Goal: Information Seeking & Learning: Learn about a topic

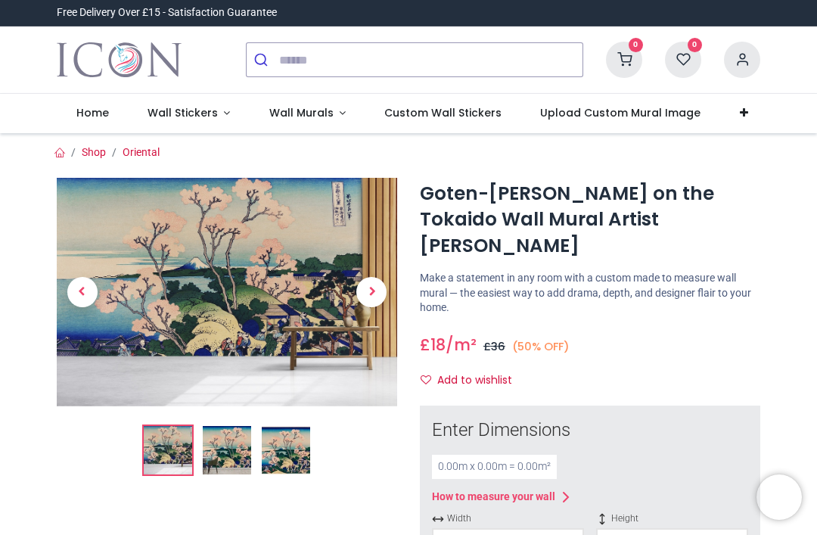
click at [439, 116] on span "Custom Wall Stickers" at bounding box center [442, 112] width 117 height 15
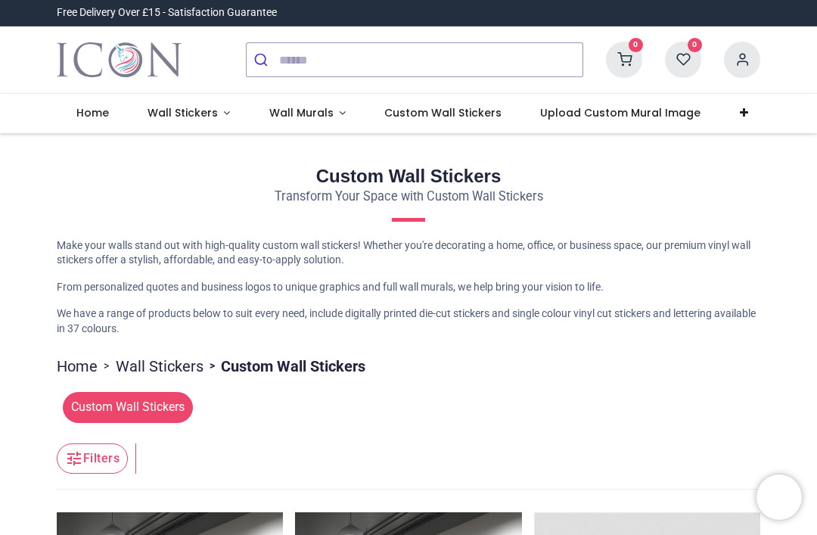
click at [183, 116] on span "Wall Stickers" at bounding box center [183, 112] width 70 height 15
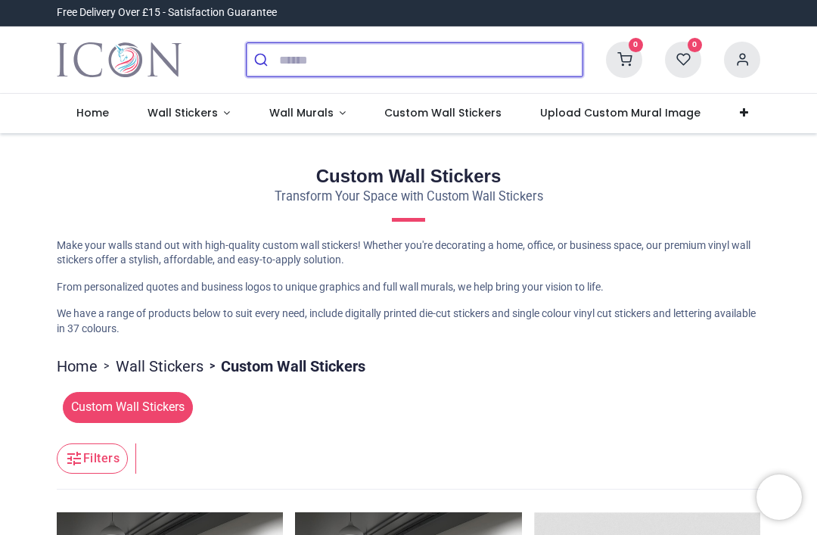
click at [313, 54] on input "search" at bounding box center [430, 59] width 303 height 33
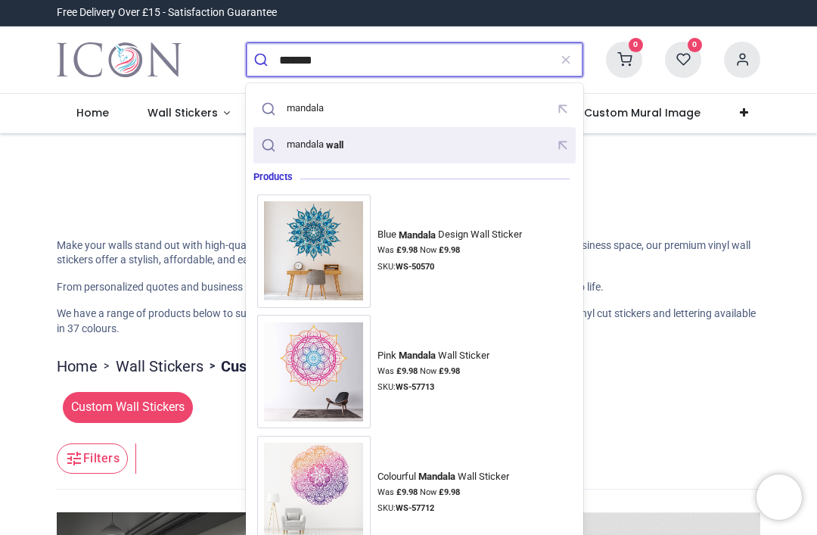
click at [342, 145] on mark "wall" at bounding box center [334, 144] width 21 height 15
type input "**********"
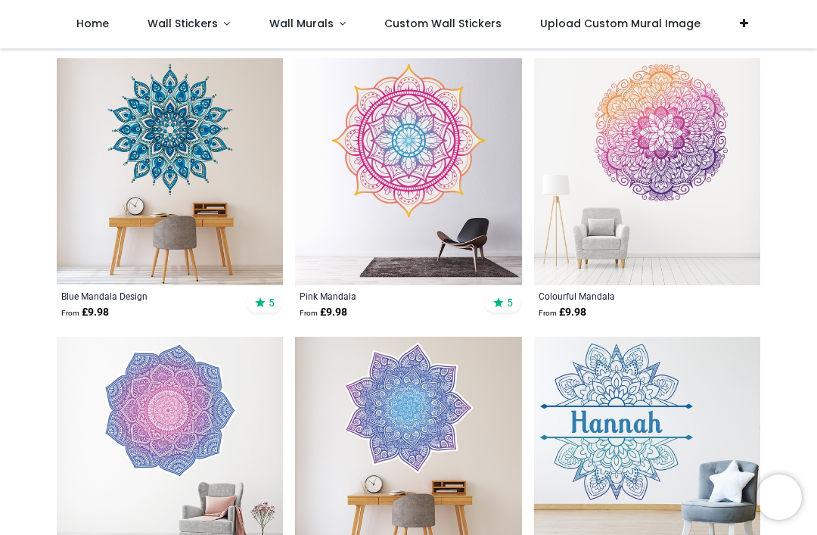
scroll to position [164, 0]
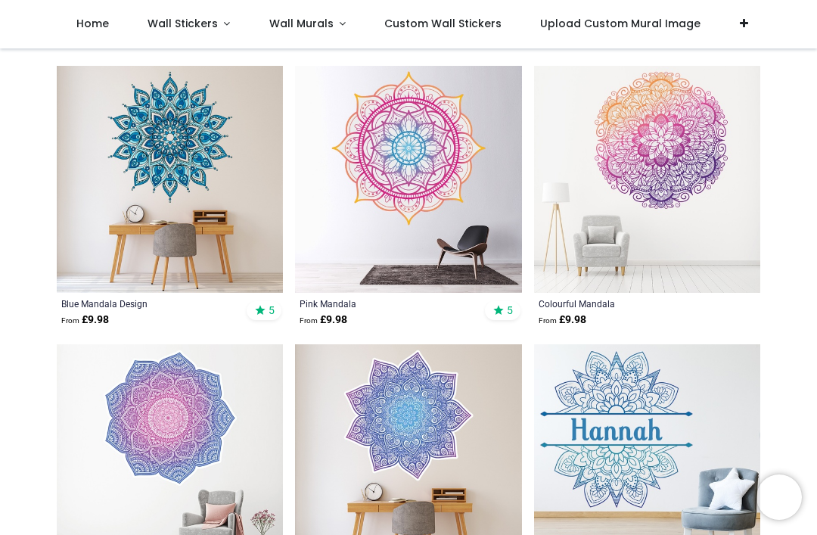
click at [665, 267] on img at bounding box center [647, 179] width 226 height 226
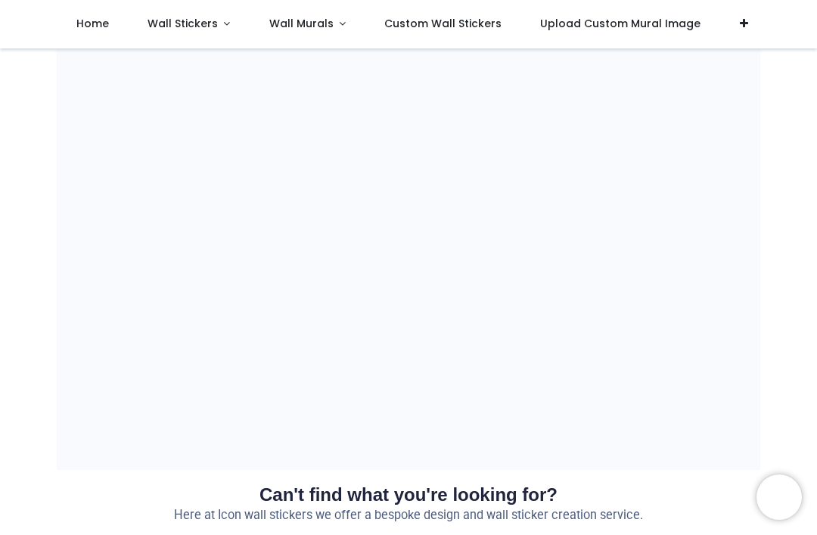
scroll to position [991, 0]
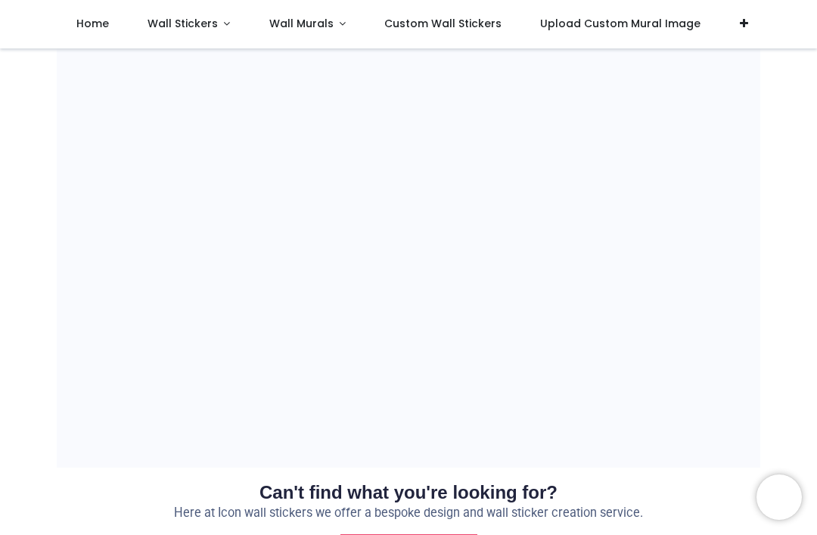
click at [443, 29] on span "Custom Wall Stickers" at bounding box center [442, 23] width 117 height 15
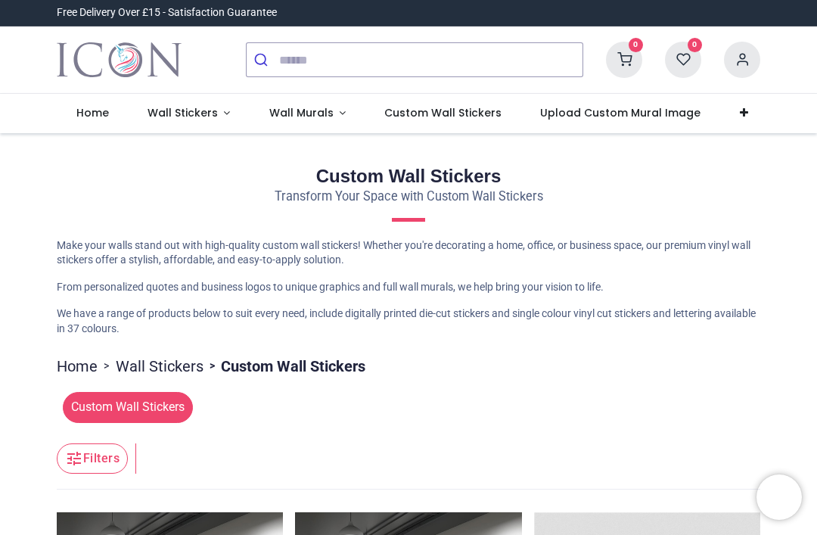
click at [295, 116] on span "Wall Murals" at bounding box center [301, 112] width 64 height 15
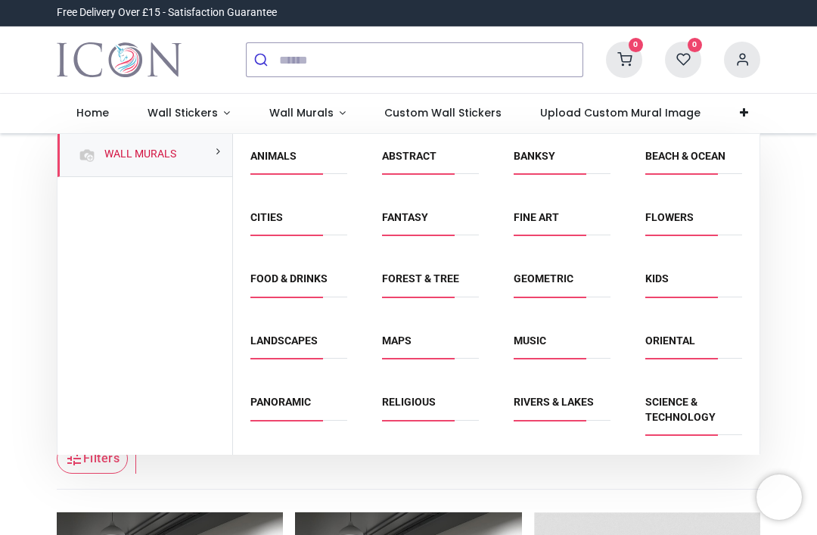
click at [404, 392] on li "Religious" at bounding box center [430, 409] width 109 height 34
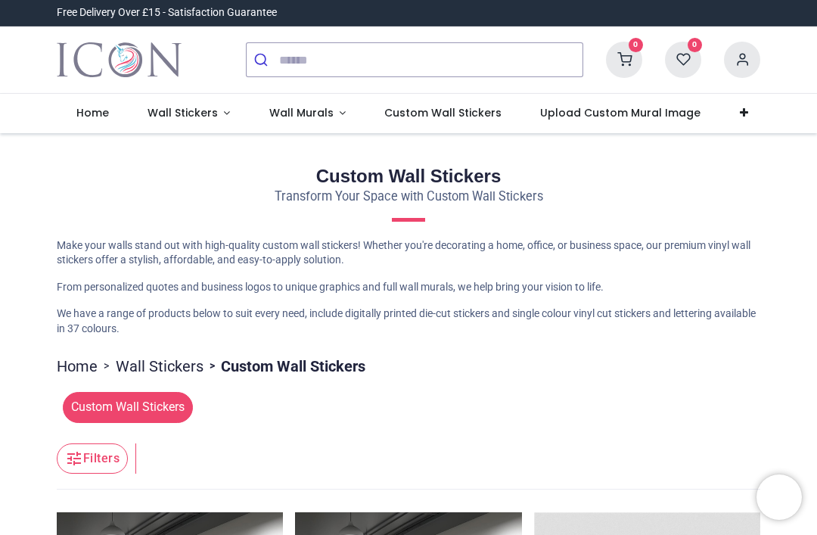
click at [186, 117] on span "Wall Stickers" at bounding box center [183, 112] width 70 height 15
click at [202, 115] on span "Wall Stickers" at bounding box center [183, 112] width 70 height 15
click at [305, 117] on span "Wall Murals" at bounding box center [301, 112] width 64 height 15
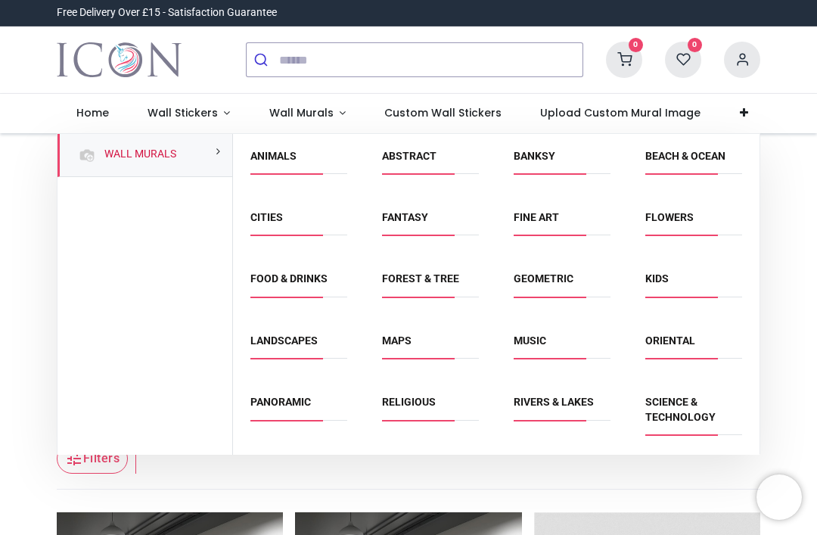
click at [411, 340] on link "Maps" at bounding box center [397, 341] width 30 height 12
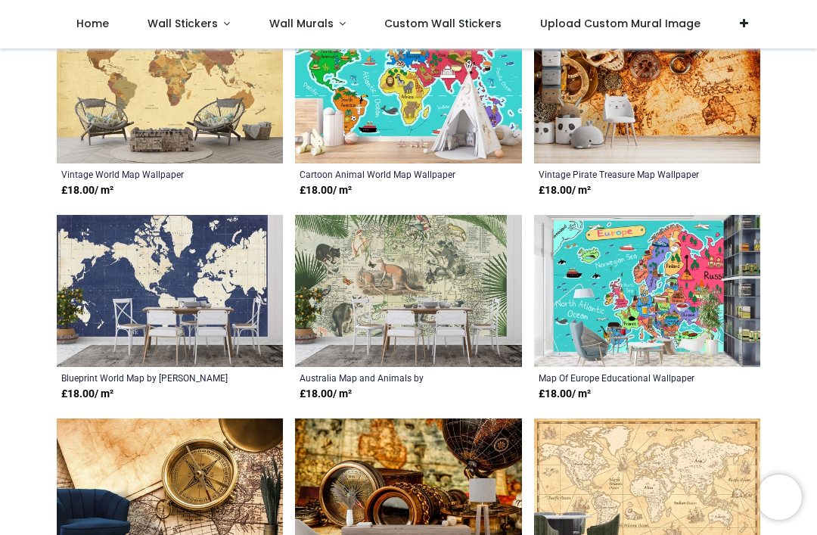
scroll to position [539, 0]
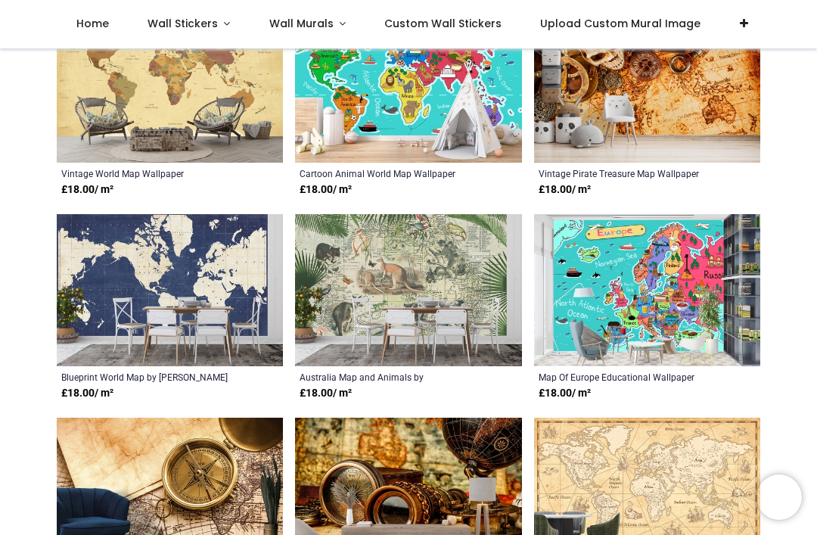
click at [152, 321] on img at bounding box center [170, 290] width 226 height 152
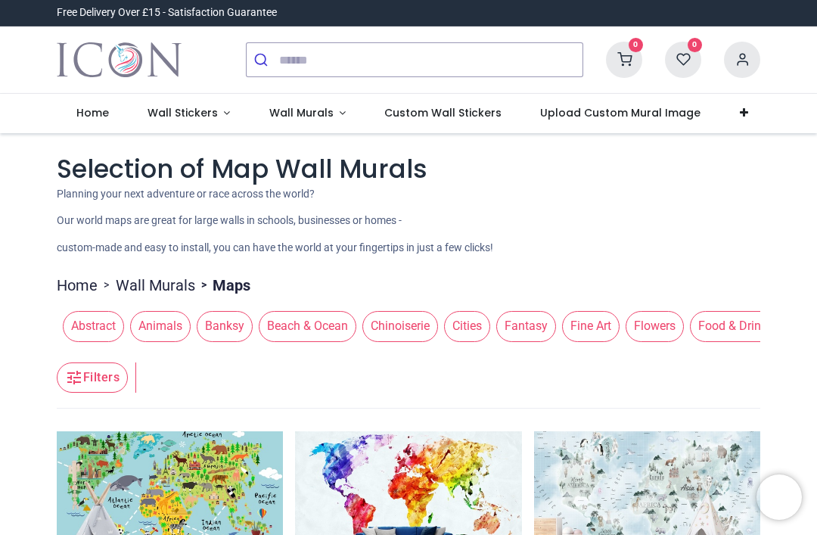
scroll to position [0, 0]
click at [192, 110] on span "Wall Stickers" at bounding box center [183, 112] width 70 height 15
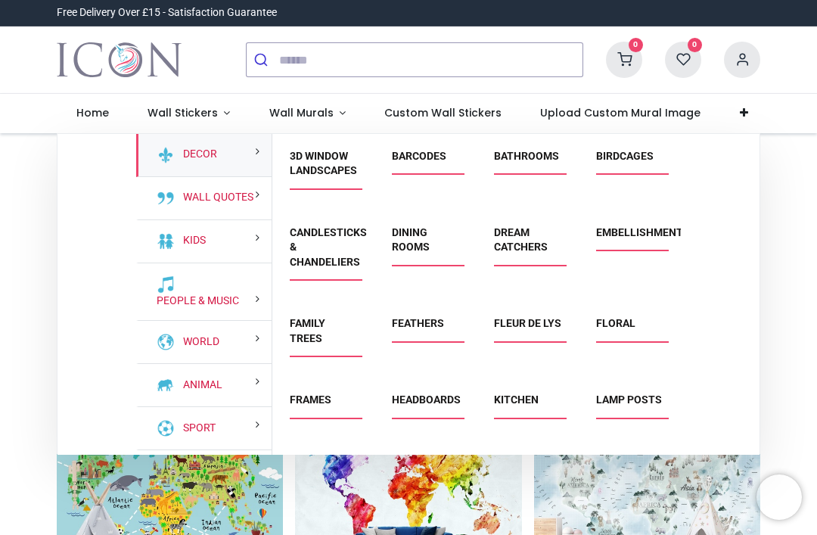
click at [637, 237] on link "Embellishments" at bounding box center [643, 232] width 94 height 12
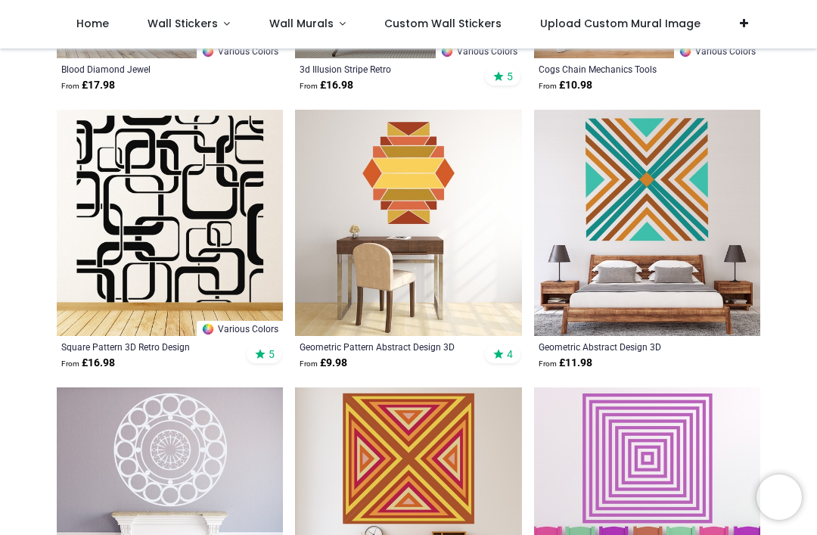
scroll to position [795, 0]
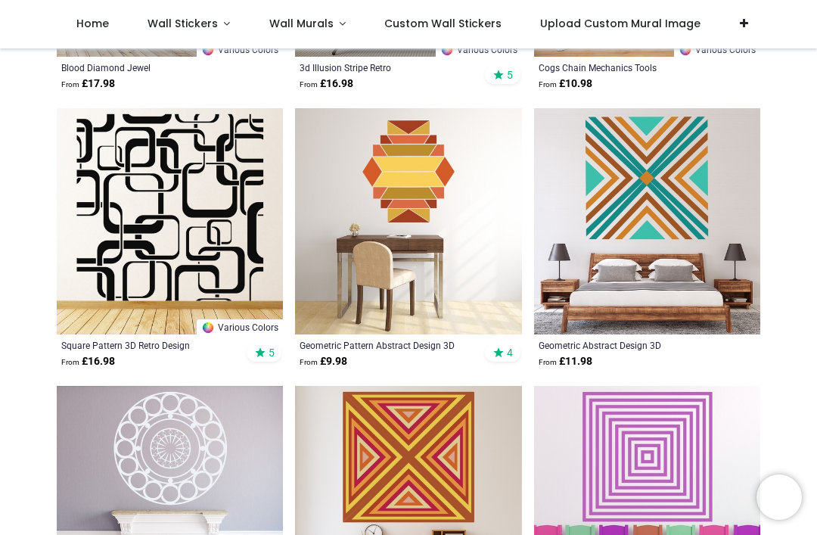
click at [176, 247] on img at bounding box center [170, 221] width 226 height 226
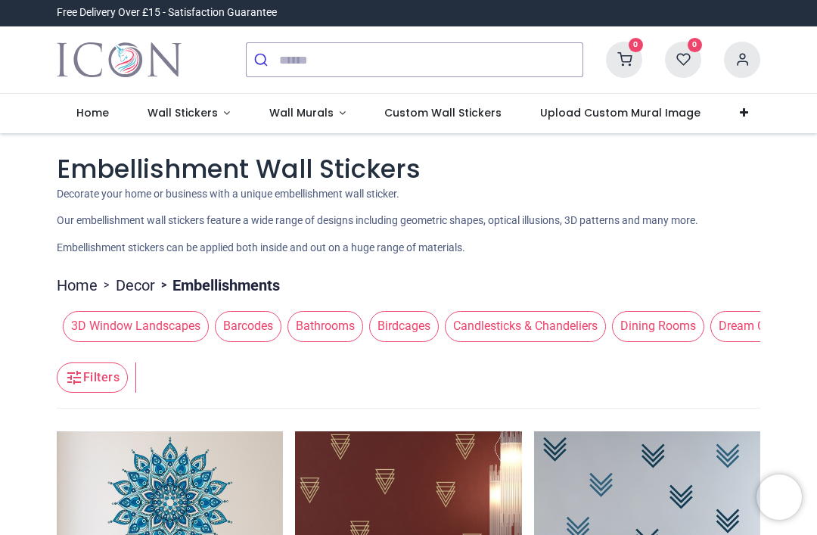
scroll to position [0, 0]
click at [187, 114] on span "Wall Stickers" at bounding box center [183, 112] width 70 height 15
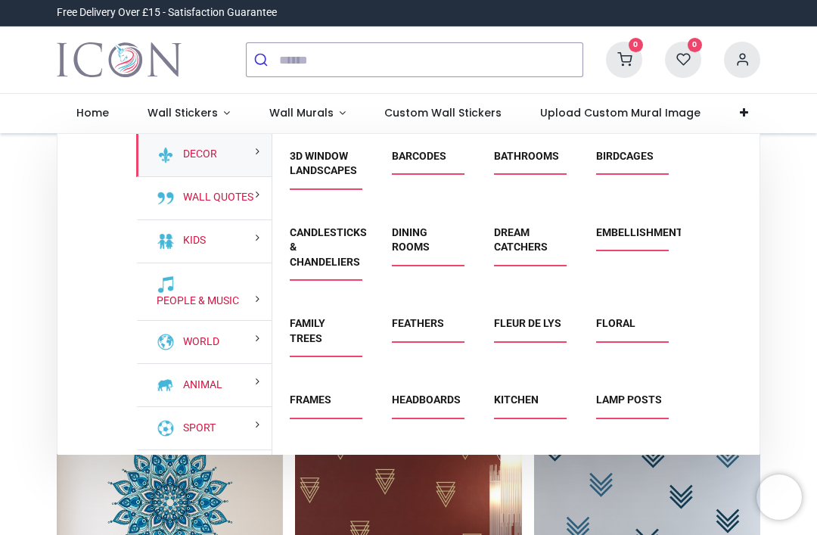
click at [313, 473] on link "Love Hearts" at bounding box center [310, 469] width 41 height 27
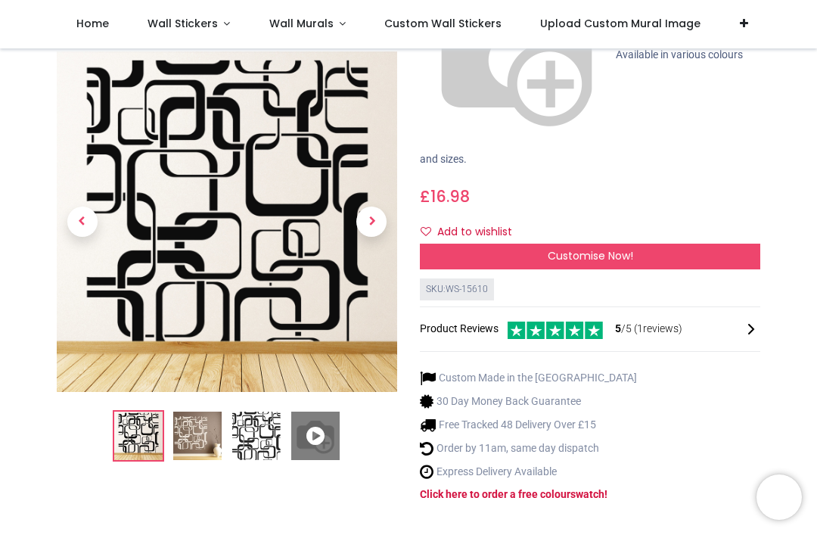
scroll to position [288, 0]
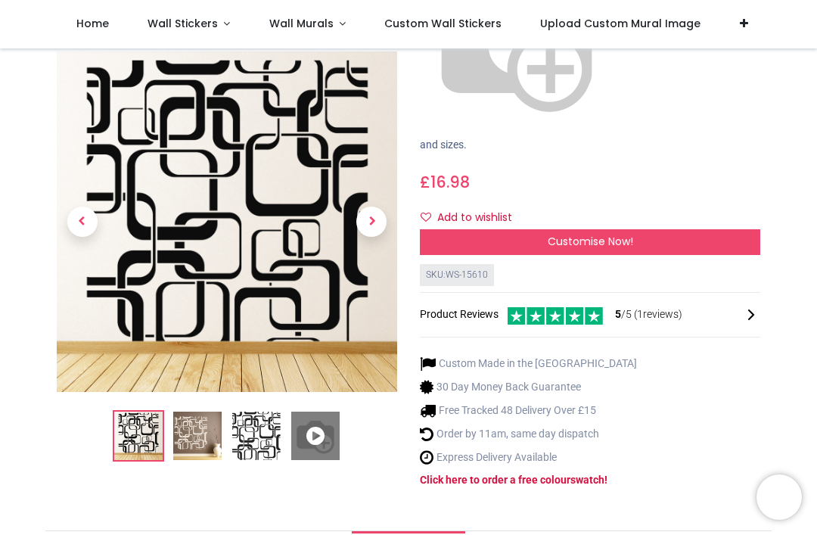
click at [197, 412] on img at bounding box center [197, 436] width 48 height 48
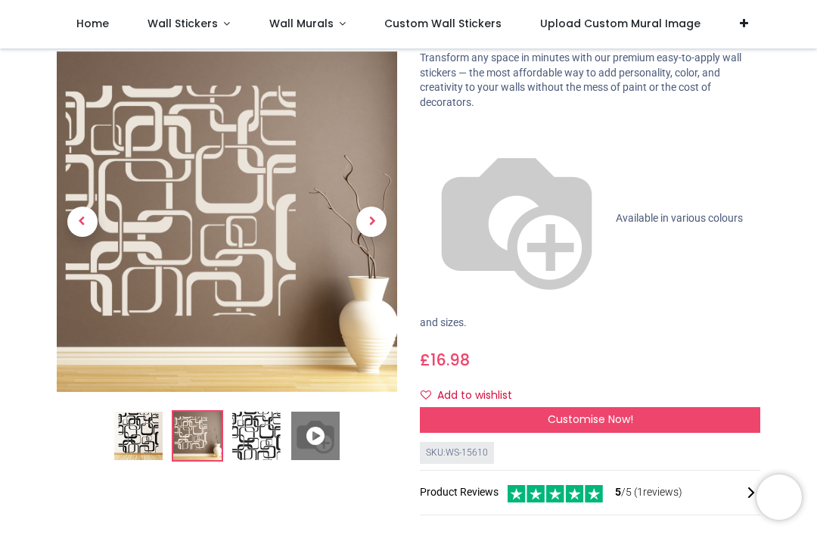
scroll to position [117, 0]
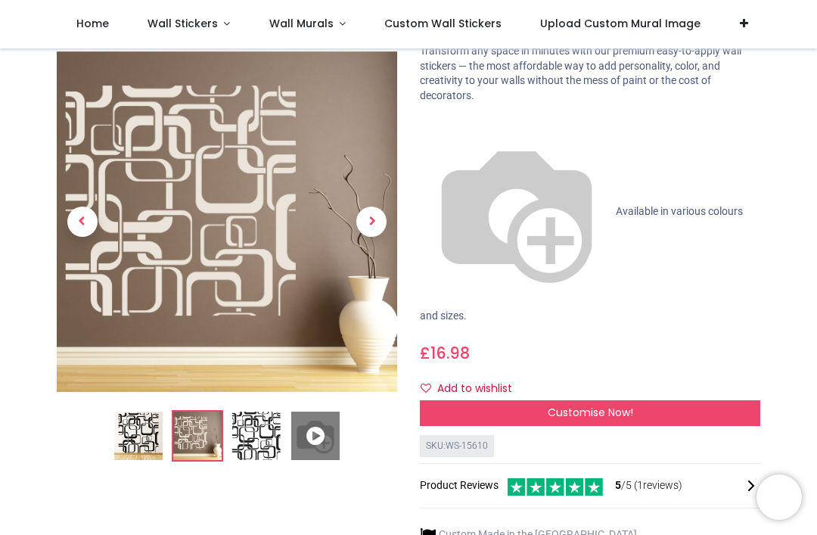
click at [322, 438] on icon at bounding box center [315, 436] width 48 height 48
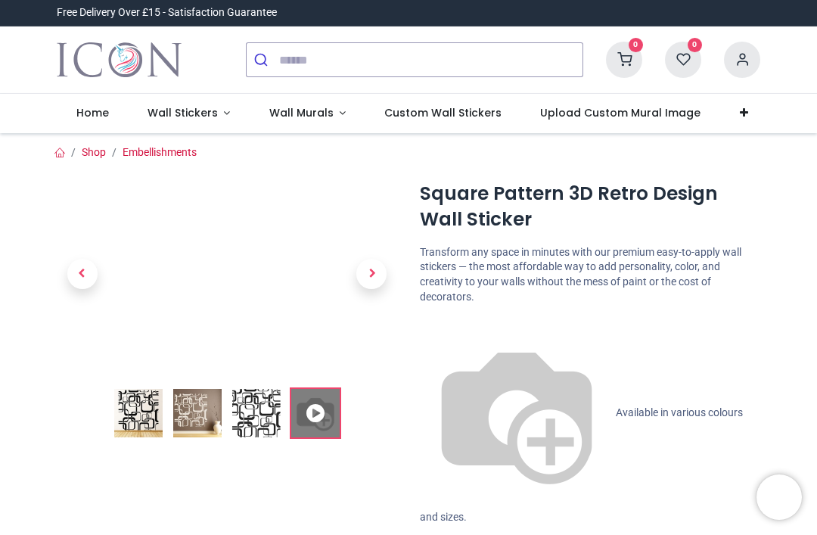
scroll to position [0, 0]
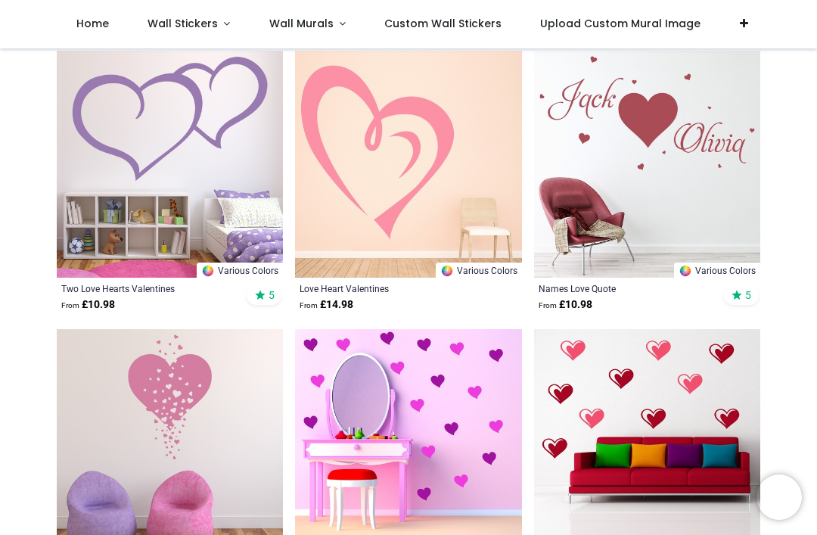
scroll to position [868, 0]
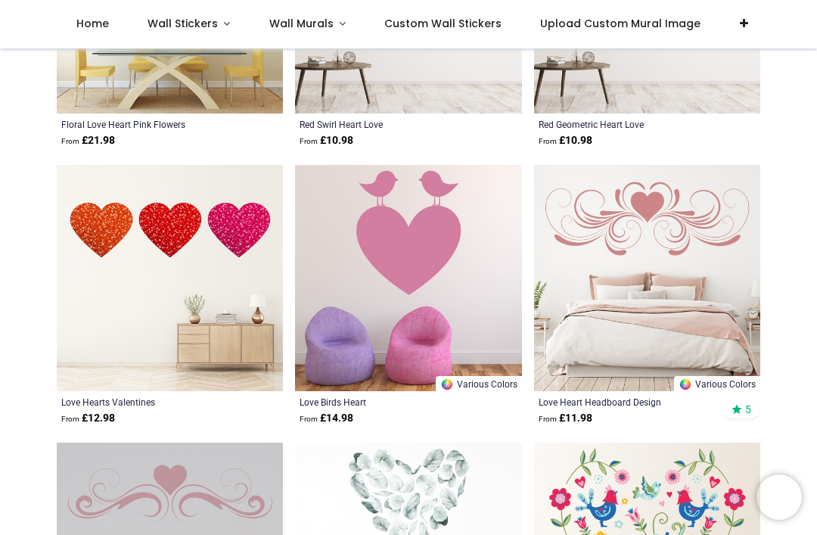
scroll to position [1848, 0]
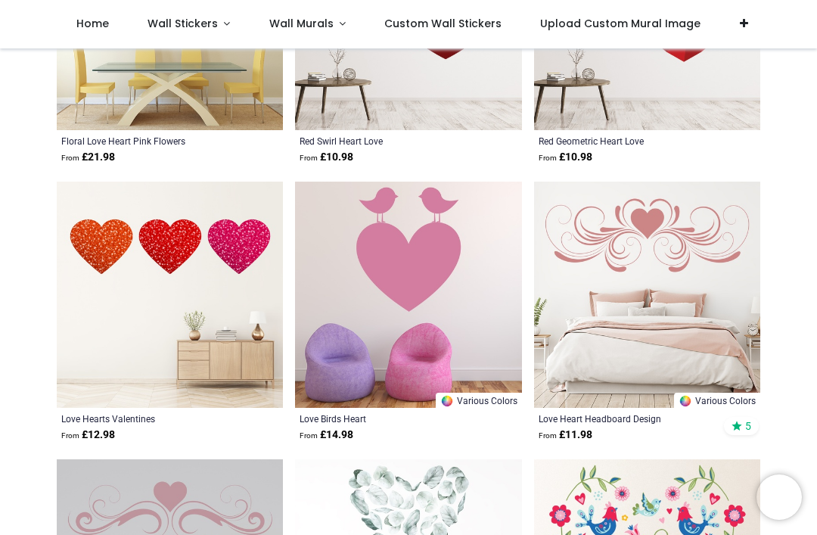
click at [196, 25] on span "Wall Stickers" at bounding box center [183, 23] width 70 height 15
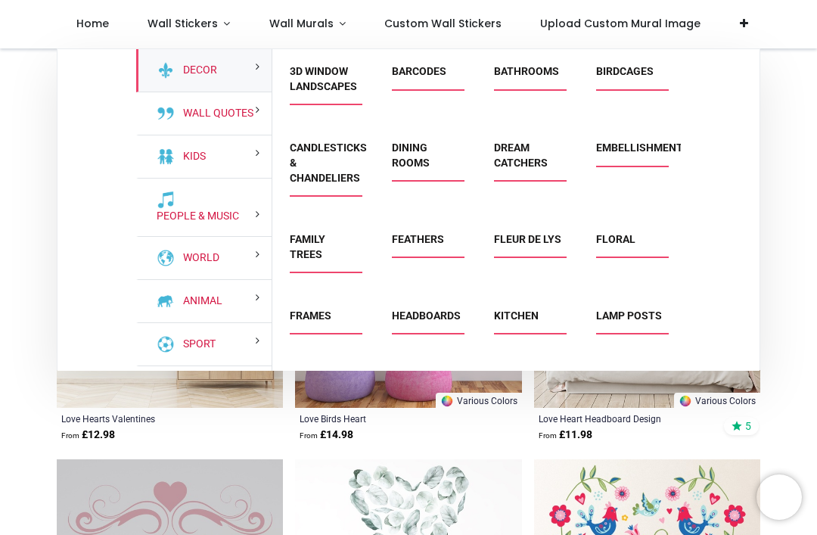
click at [624, 392] on link "Speech Bubbles" at bounding box center [619, 384] width 46 height 27
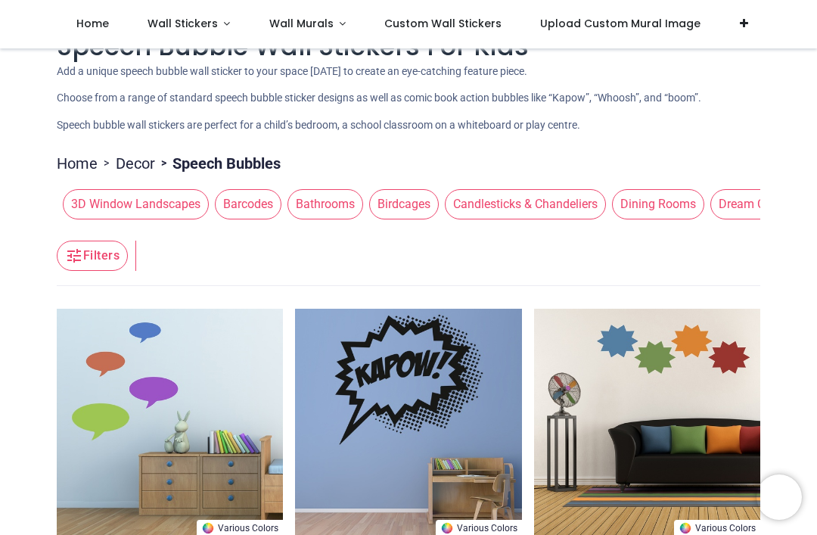
scroll to position [36, 0]
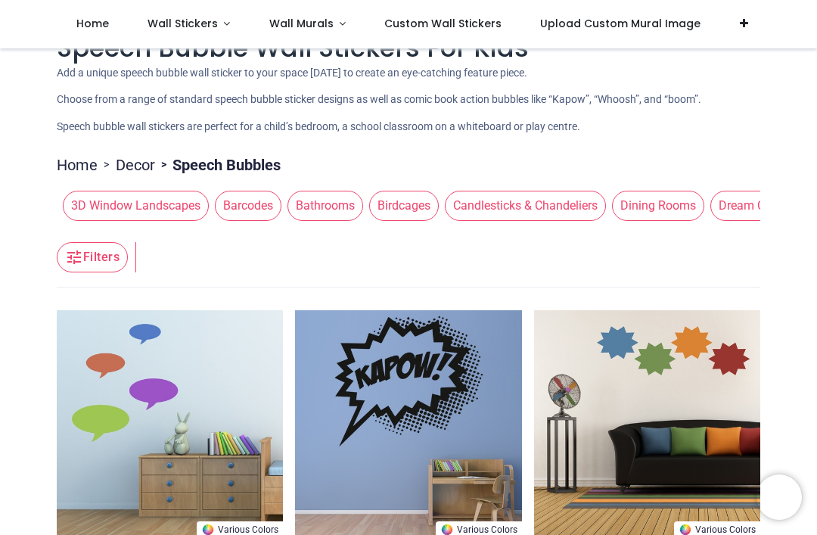
click at [185, 26] on span "Wall Stickers" at bounding box center [183, 23] width 70 height 15
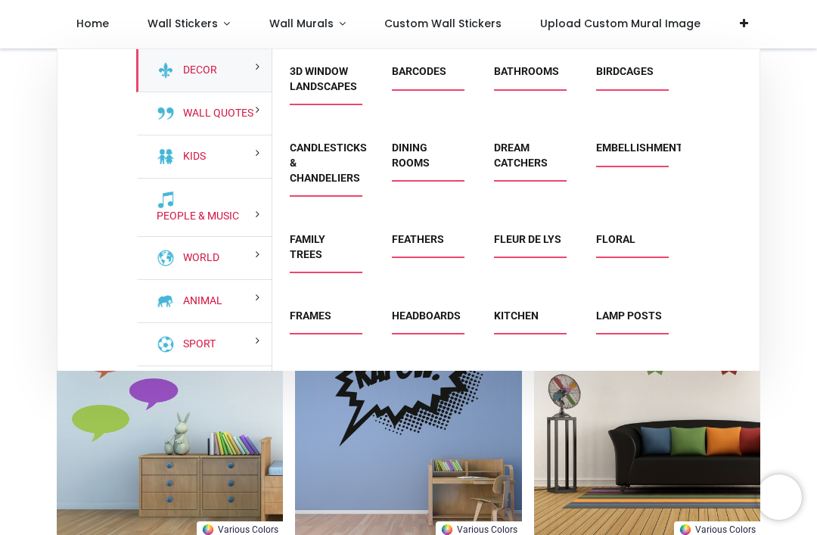
click at [511, 155] on link "Dream Catchers" at bounding box center [521, 155] width 54 height 27
